Goal: Navigation & Orientation: Find specific page/section

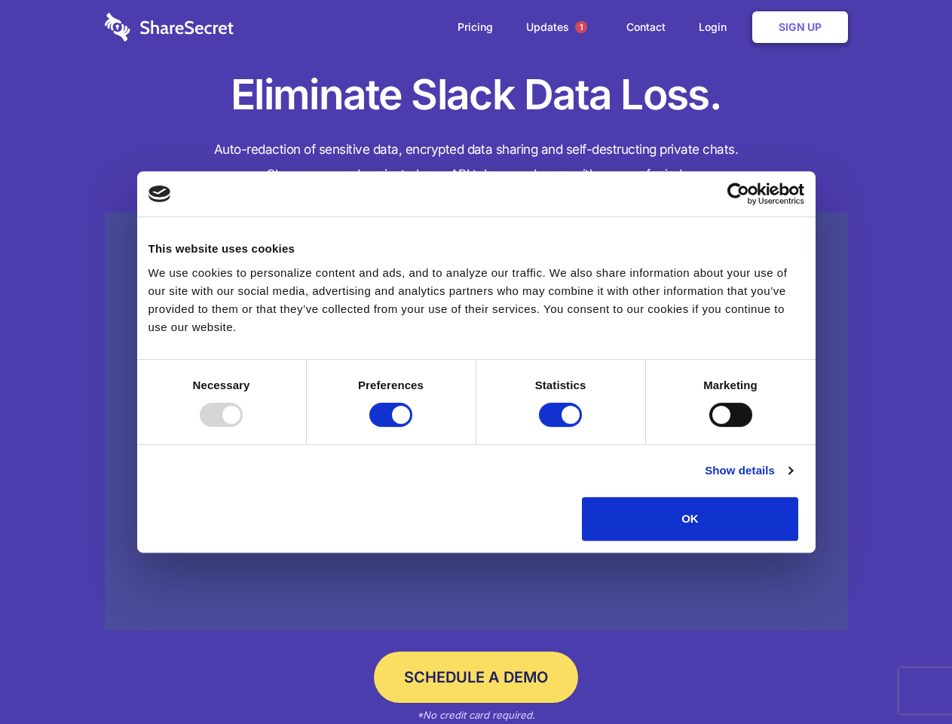
click at [243, 427] on div at bounding box center [221, 415] width 43 height 24
click at [412, 427] on input "Preferences" at bounding box center [390, 415] width 43 height 24
checkbox input "false"
click at [562, 427] on input "Statistics" at bounding box center [560, 415] width 43 height 24
checkbox input "false"
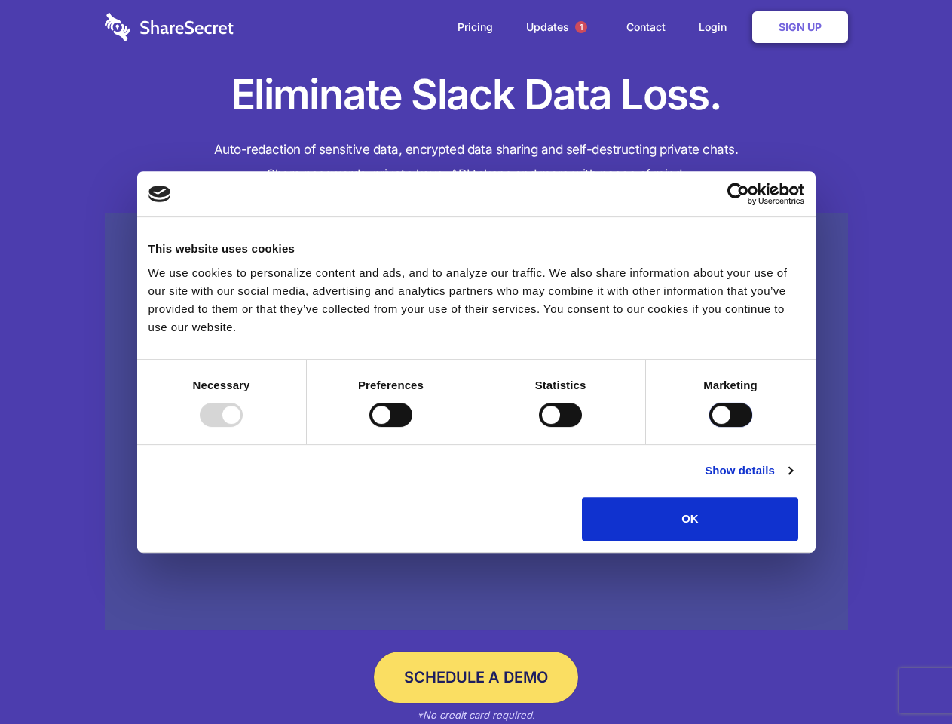
click at [709, 427] on input "Marketing" at bounding box center [730, 415] width 43 height 24
checkbox input "true"
click at [792, 479] on link "Show details" at bounding box center [748, 470] width 87 height 18
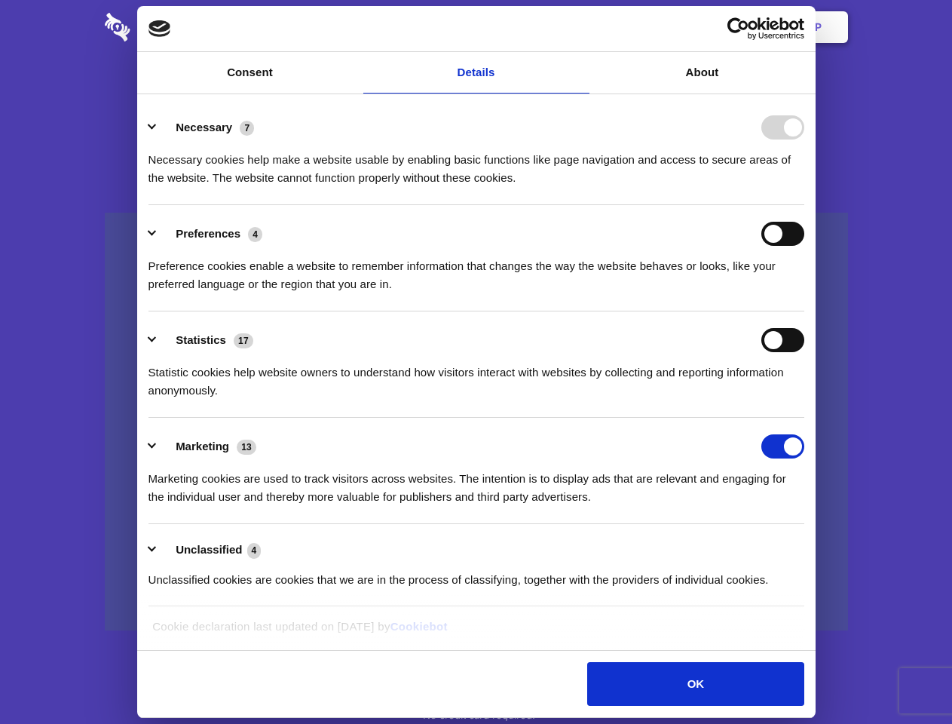
click at [804, 205] on li "Necessary 7 Necessary cookies help make a website usable by enabling basic func…" at bounding box center [476, 152] width 656 height 106
click at [580, 27] on span "1" at bounding box center [581, 27] width 12 height 12
